Goal: Register for event/course

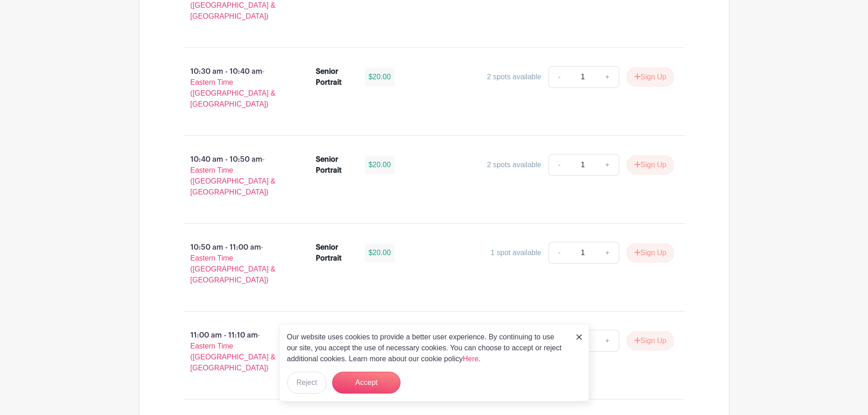
scroll to position [2004, 0]
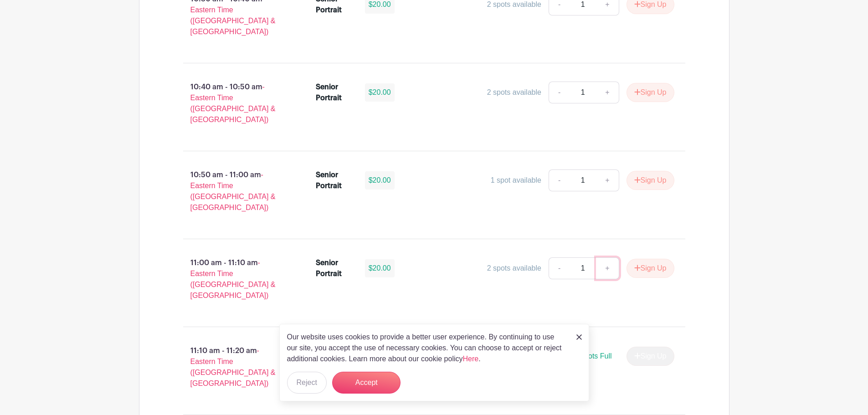
click at [604, 257] on link "+" at bounding box center [607, 268] width 23 height 22
click at [558, 257] on link "-" at bounding box center [558, 268] width 21 height 22
type input "1"
click at [650, 259] on button "Sign Up" at bounding box center [650, 268] width 48 height 19
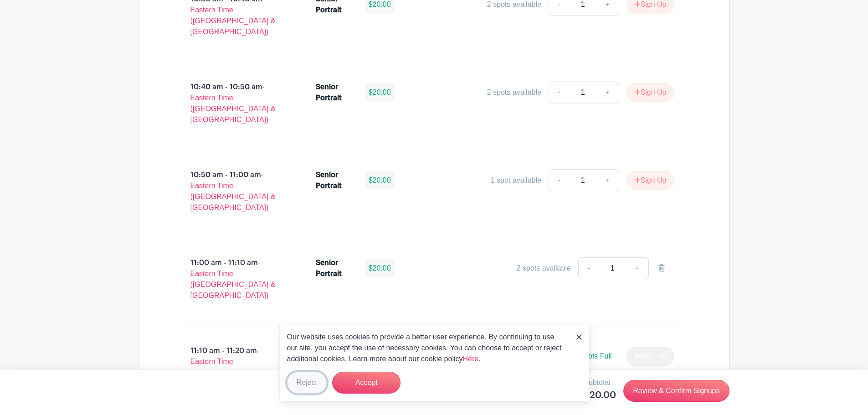
click at [299, 383] on button "Reject" at bounding box center [307, 383] width 40 height 22
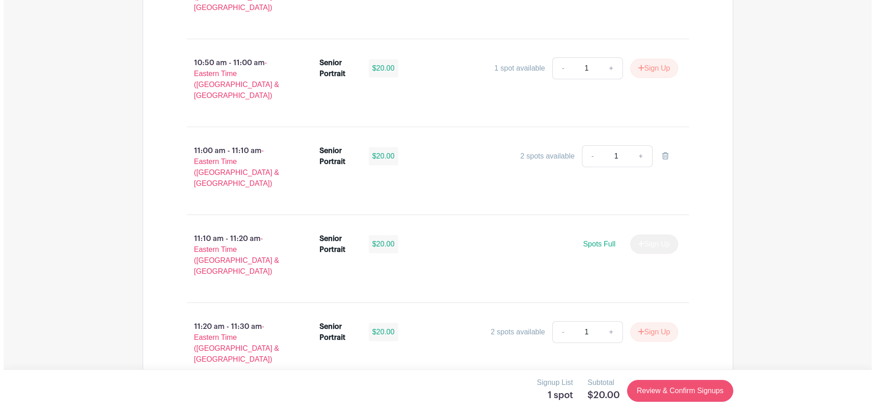
scroll to position [2141, 0]
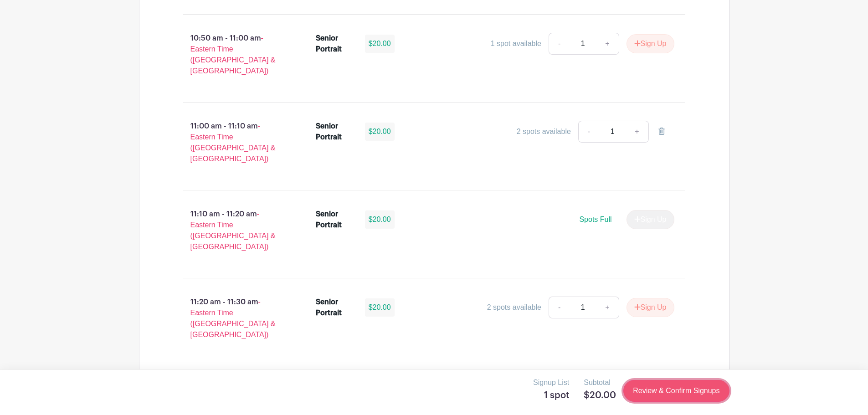
click at [662, 388] on link "Review & Confirm Signups" at bounding box center [676, 391] width 106 height 22
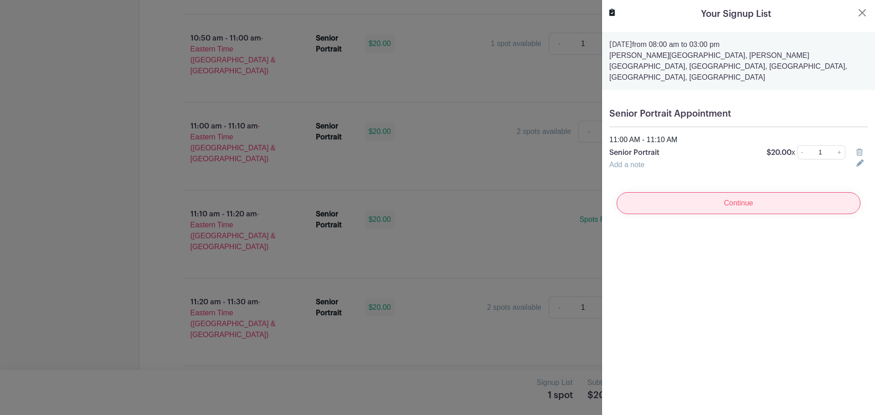
click at [733, 192] on input "Continue" at bounding box center [738, 203] width 244 height 22
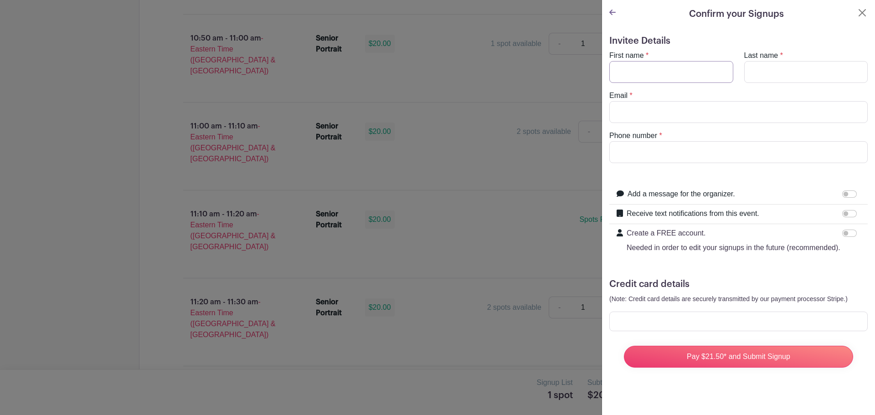
click at [682, 69] on input "First name" at bounding box center [671, 72] width 124 height 22
type input "Marina"
type input "Rizos"
type input "[EMAIL_ADDRESS][PERSON_NAME][DOMAIN_NAME]"
click at [654, 150] on input "Phone number" at bounding box center [738, 152] width 258 height 22
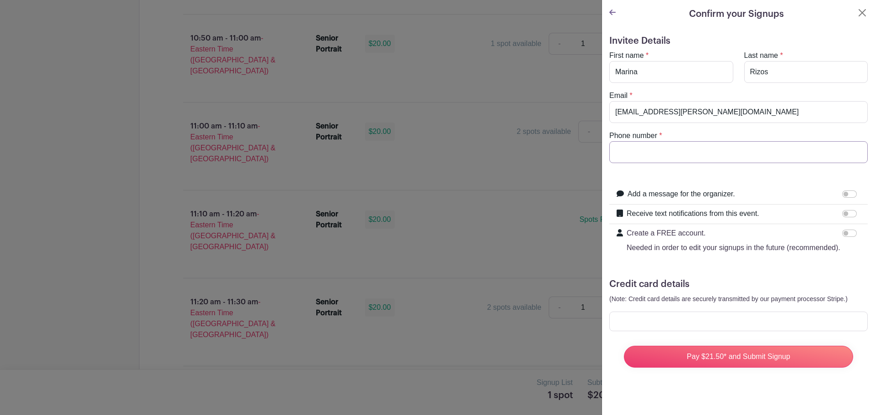
click at [632, 150] on input "Phone number" at bounding box center [738, 152] width 258 height 22
type input "8039159462"
click at [739, 177] on form "Invitee Details First name * [PERSON_NAME] Last name * [PERSON_NAME] Email * [E…" at bounding box center [738, 205] width 258 height 339
click at [847, 213] on input "Receive text notifications from this event." at bounding box center [849, 213] width 15 height 7
checkbox input "true"
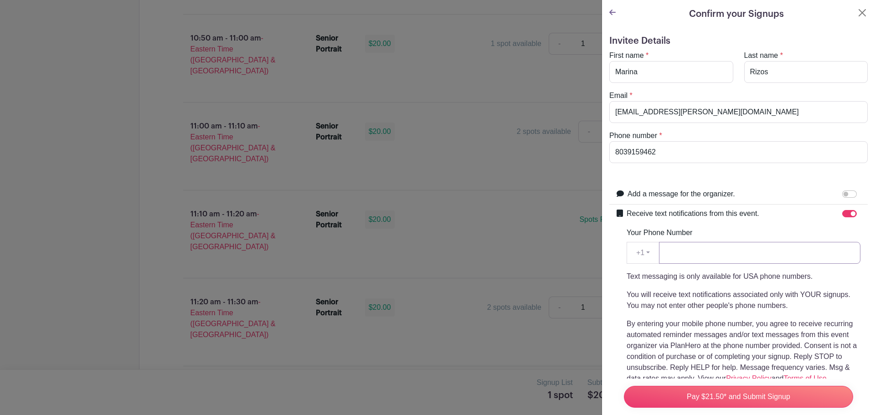
click at [683, 248] on input "Your Phone Number" at bounding box center [759, 253] width 201 height 22
drag, startPoint x: 681, startPoint y: 155, endPoint x: 589, endPoint y: 151, distance: 92.1
click at [750, 256] on input "Your Phone Number" at bounding box center [759, 253] width 201 height 22
paste input "8039159462"
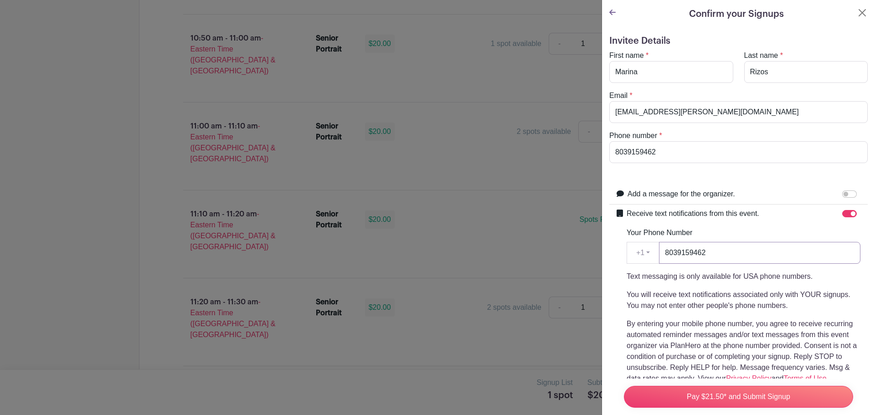
type input "8039159462"
click at [687, 316] on div "Text messaging is only available for USA phone numbers. You will receive text n…" at bounding box center [743, 327] width 234 height 113
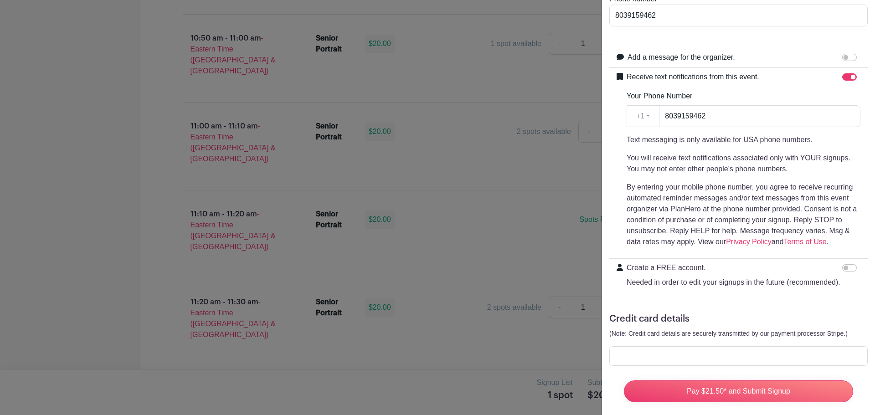
scroll to position [164, 0]
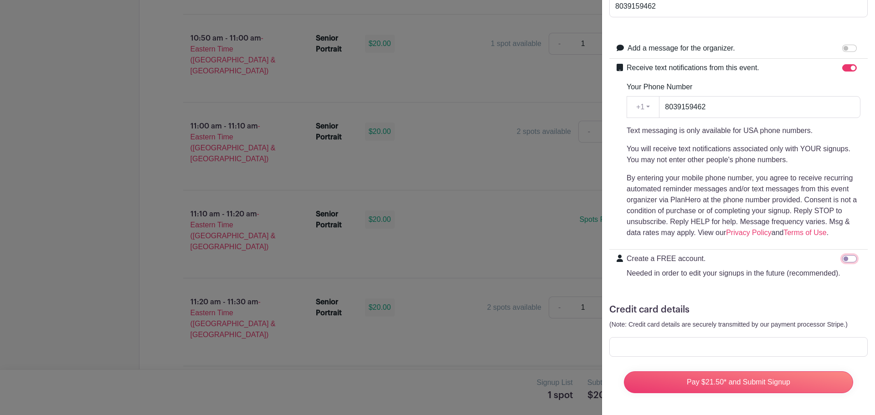
click at [845, 255] on input "Create a FREE account. Needed in order to edit your signups in the future (reco…" at bounding box center [849, 258] width 15 height 7
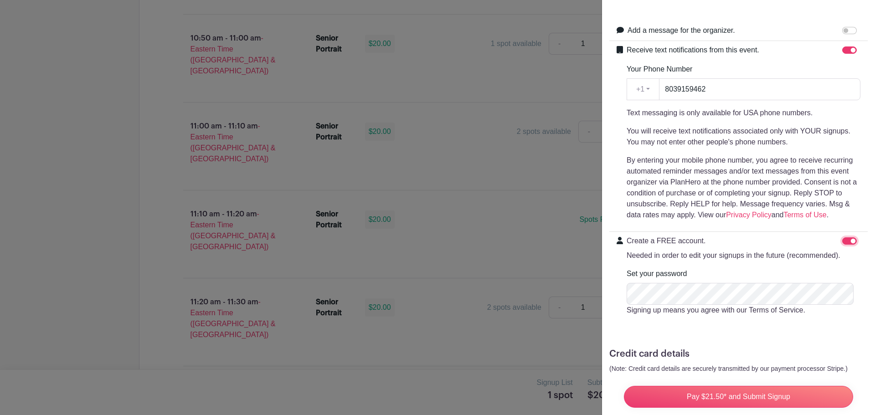
click at [842, 238] on input "Create a FREE account. Needed in order to edit your signups in the future (reco…" at bounding box center [849, 240] width 15 height 7
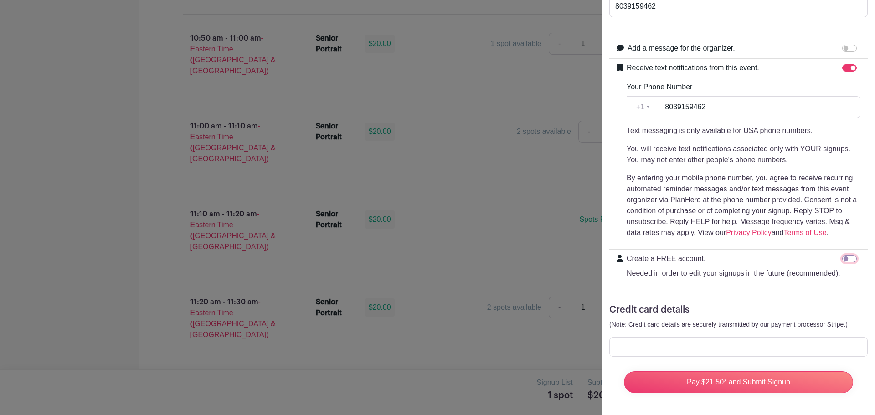
click at [844, 255] on input "Create a FREE account. Needed in order to edit your signups in the future (reco…" at bounding box center [849, 258] width 15 height 7
checkbox input "true"
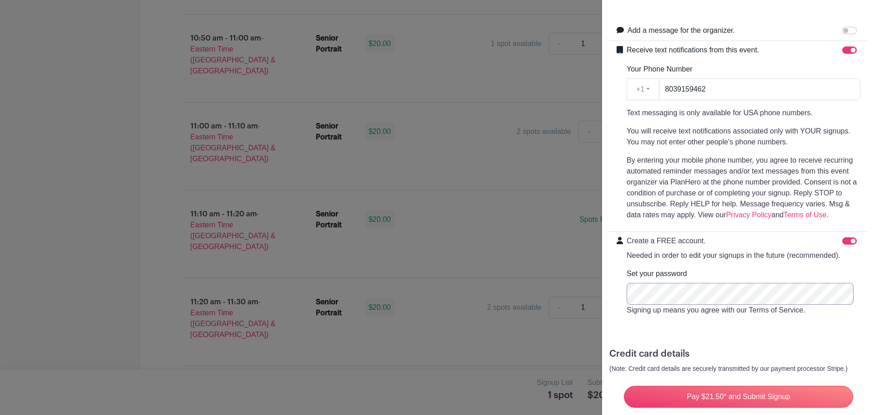
click at [624, 386] on input "Pay $21.50* and Submit Signup" at bounding box center [738, 397] width 229 height 22
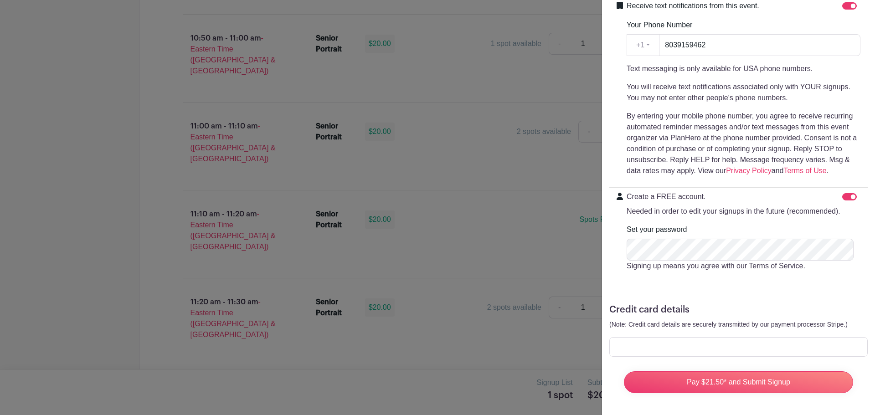
scroll to position [225, 0]
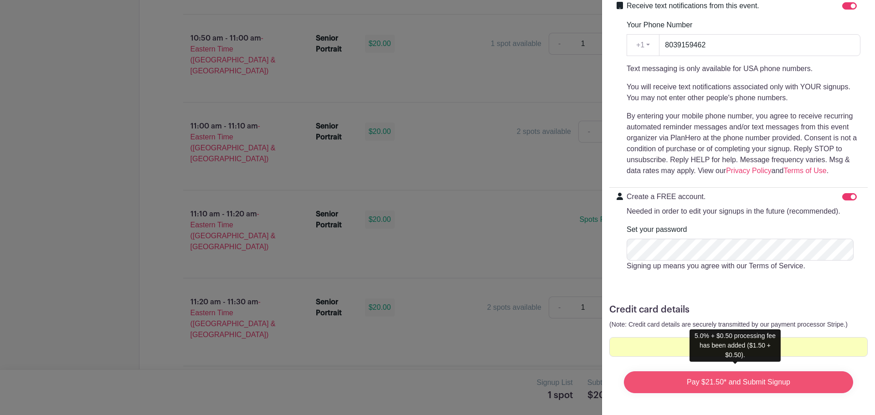
click at [703, 377] on input "Pay $21.50* and Submit Signup" at bounding box center [738, 382] width 229 height 22
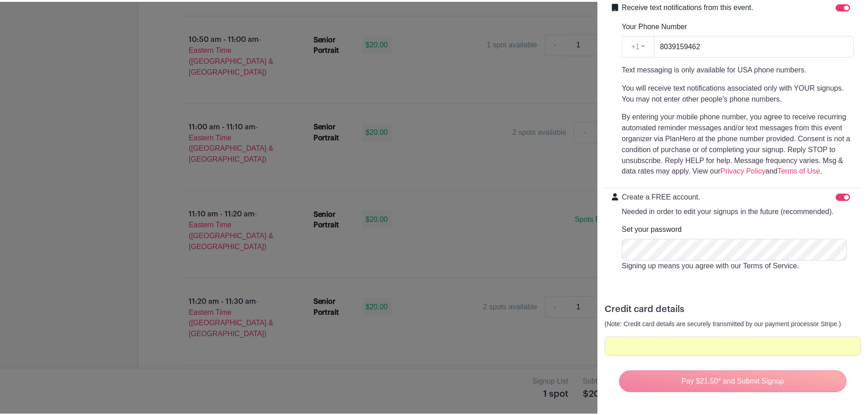
scroll to position [2145, 0]
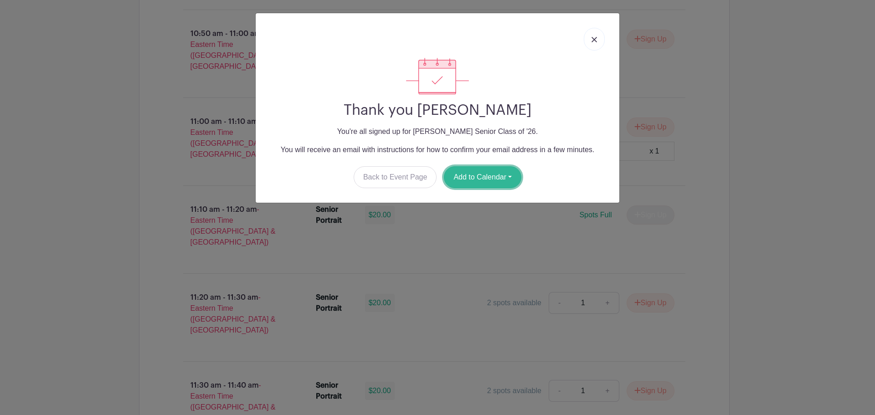
click at [511, 176] on button "Add to Calendar" at bounding box center [482, 177] width 77 height 22
click at [771, 240] on div "Thank you [PERSON_NAME] You're all signed up for [PERSON_NAME] Senior Class of …" at bounding box center [437, 207] width 875 height 415
